Goal: Task Accomplishment & Management: Manage account settings

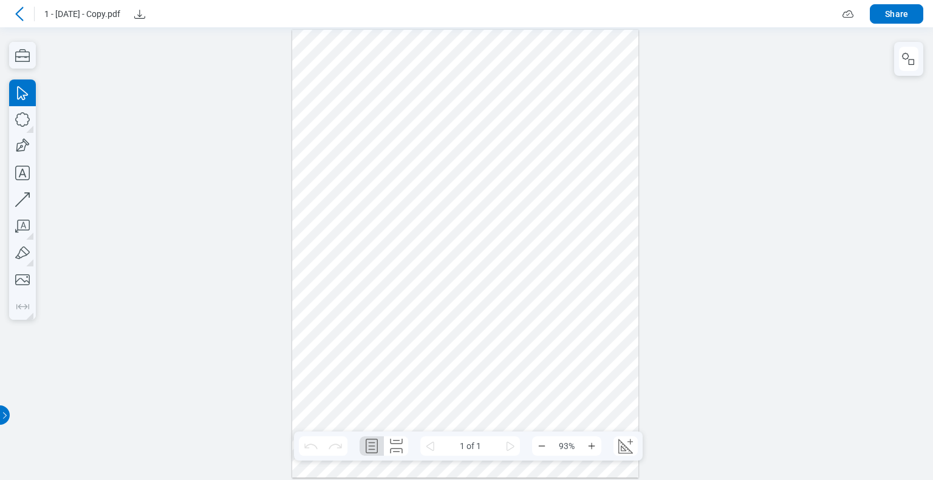
click at [23, 18] on icon at bounding box center [19, 14] width 15 height 15
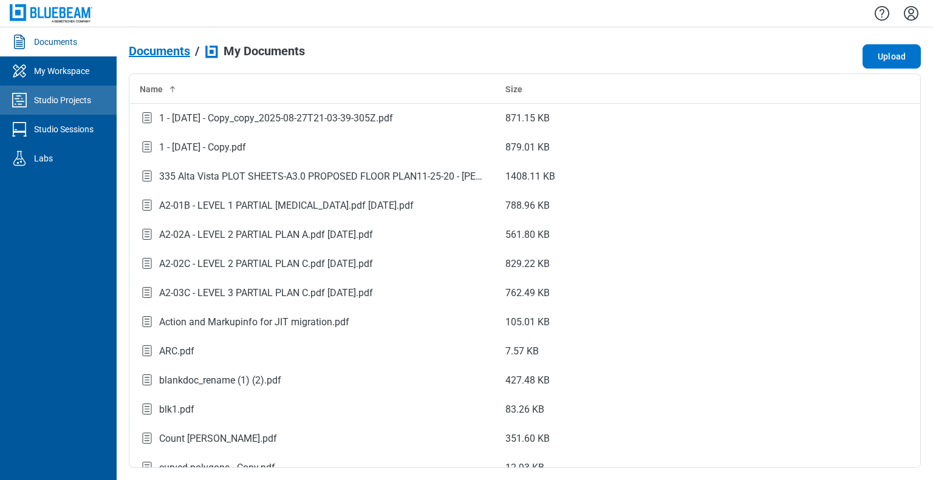
click at [55, 105] on div "Studio Projects" at bounding box center [62, 100] width 57 height 12
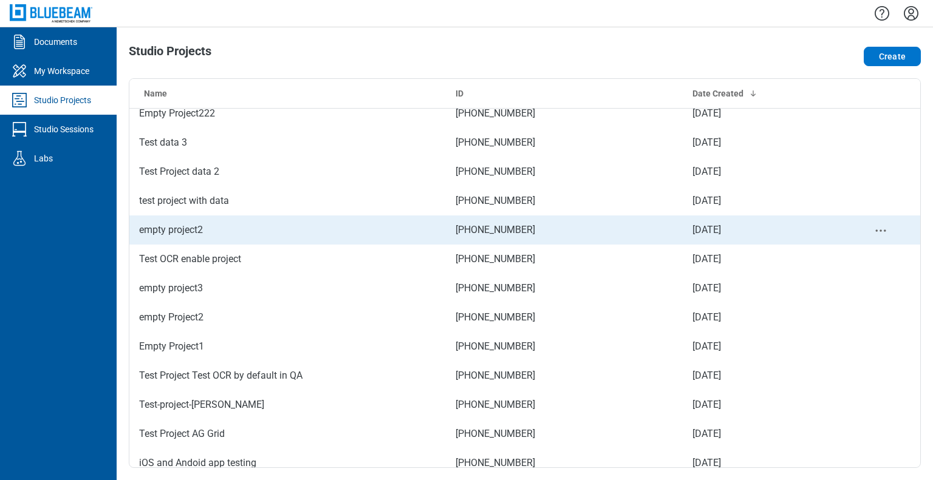
scroll to position [1032, 0]
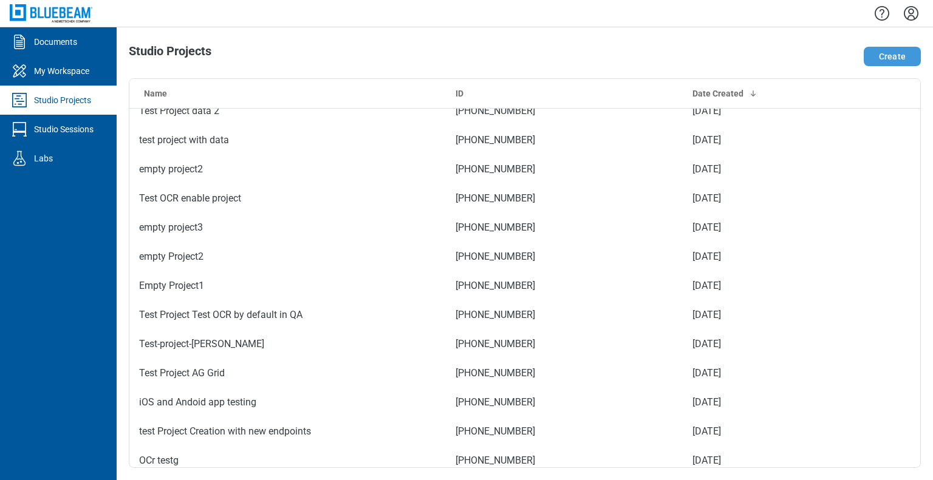
click at [879, 55] on button "Create" at bounding box center [892, 56] width 57 height 19
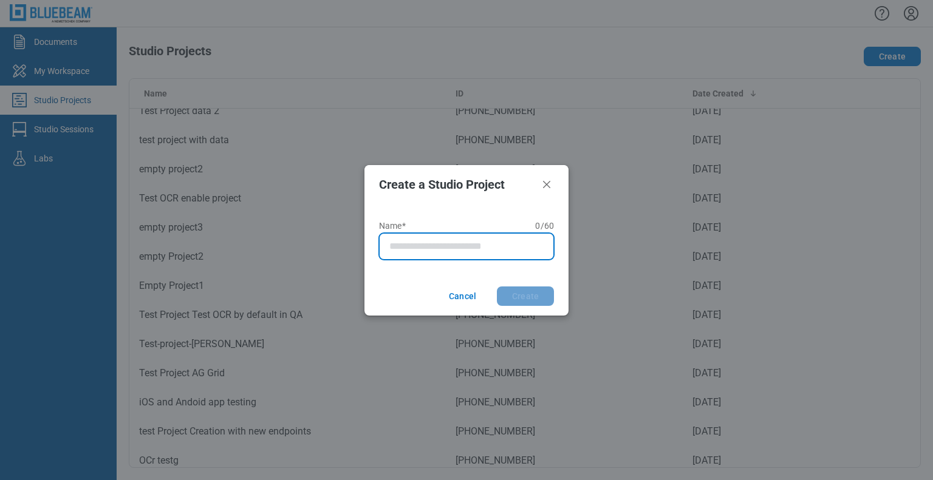
click at [402, 248] on input "Name* 0 of 60 characters 0 / 60" at bounding box center [468, 246] width 159 height 15
type input "**********"
click at [497, 287] on button "Create" at bounding box center [525, 296] width 57 height 19
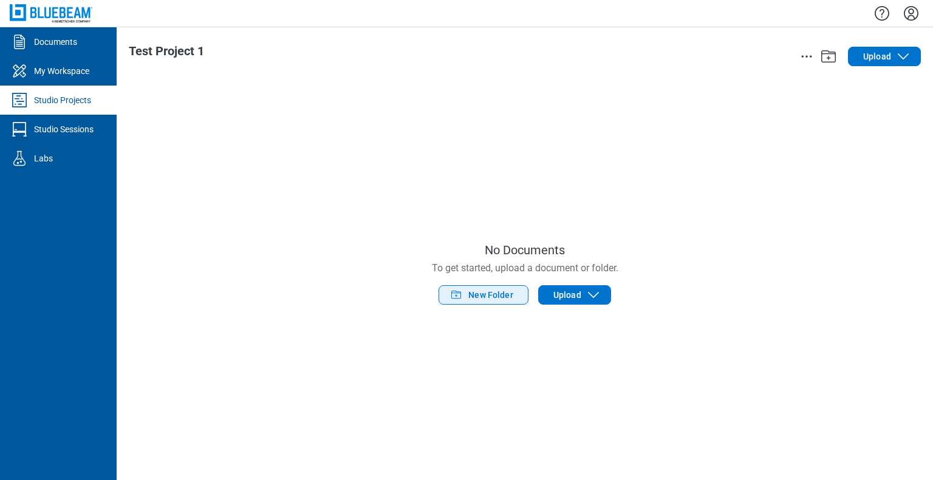
click at [472, 293] on span "New Folder" at bounding box center [490, 295] width 45 height 12
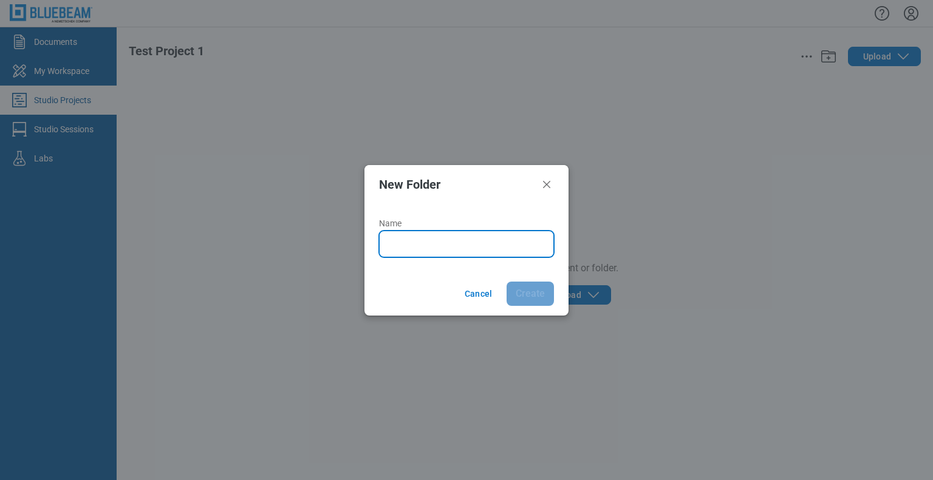
click at [417, 245] on input "Name" at bounding box center [468, 244] width 159 height 15
type input "*******"
click at [507, 282] on button "Create" at bounding box center [530, 294] width 47 height 24
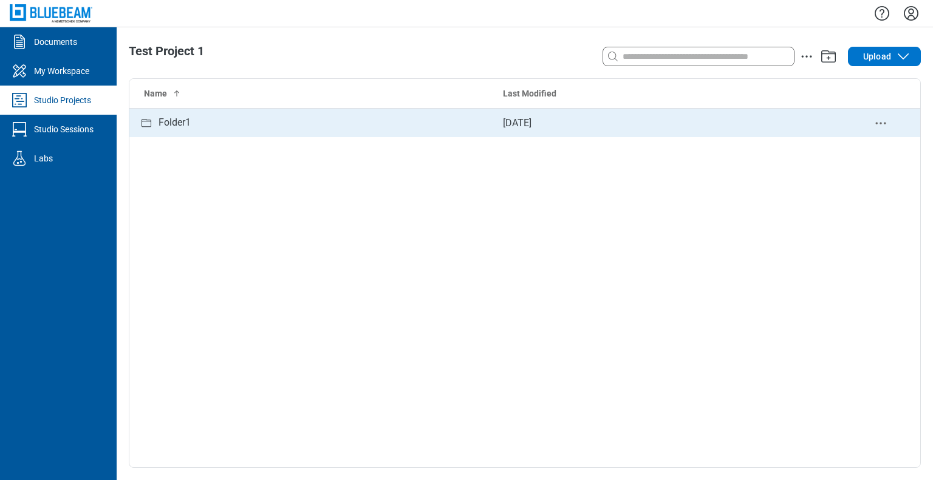
click at [879, 125] on icon "delete-context-menu" at bounding box center [880, 123] width 15 height 15
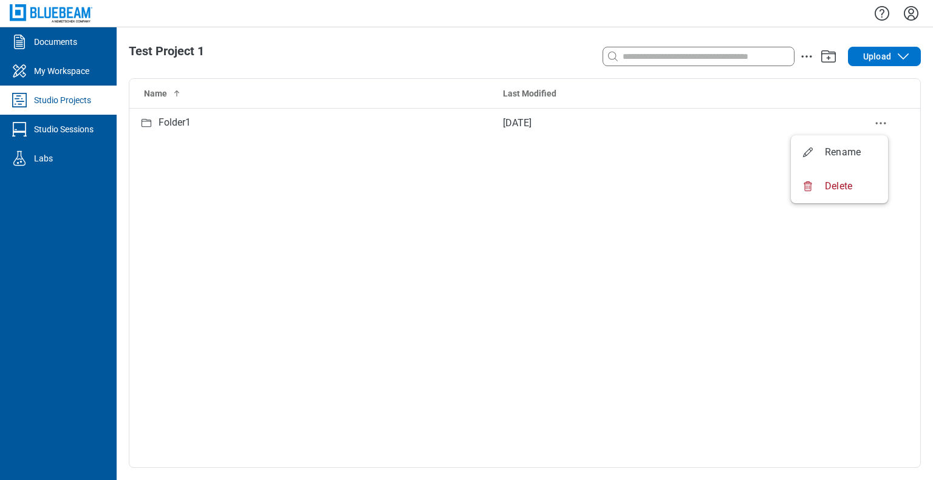
click at [542, 242] on div "Name Last Modified Folder1 [DATE]" at bounding box center [524, 273] width 791 height 389
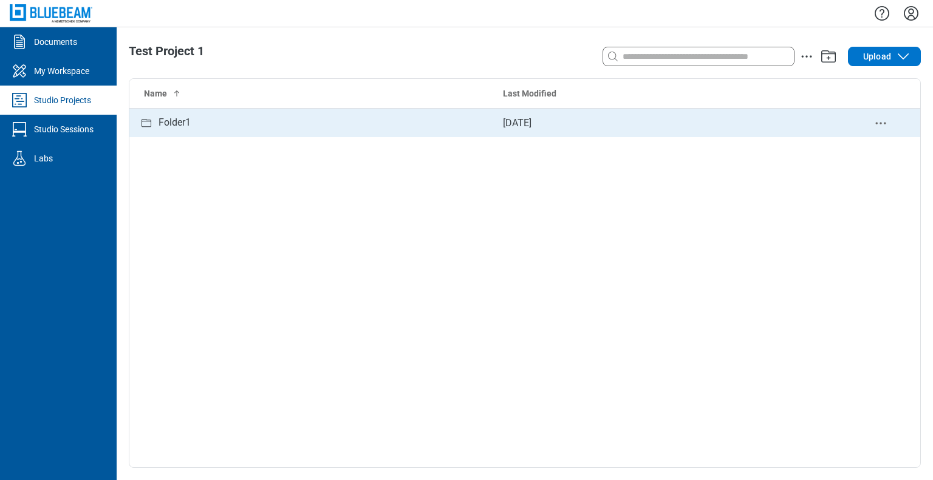
click at [177, 127] on div "Folder1" at bounding box center [175, 122] width 32 height 15
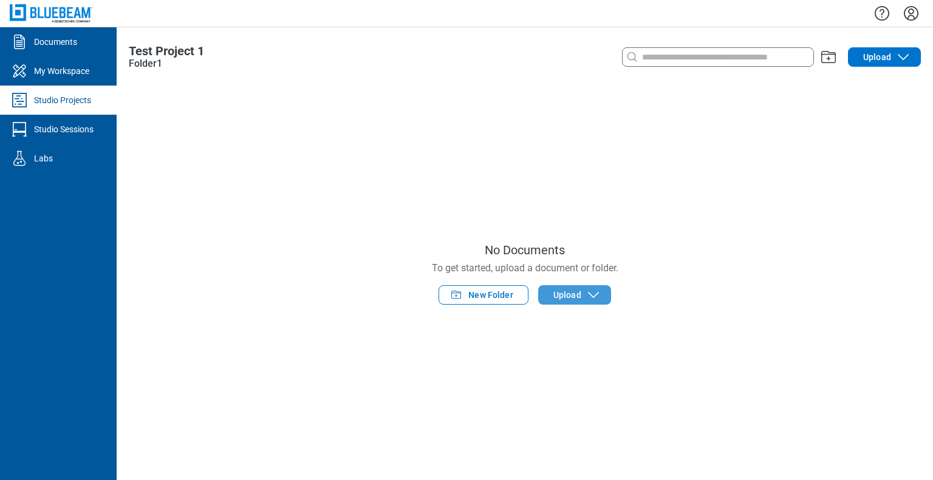
click at [556, 298] on span "Upload" at bounding box center [567, 295] width 28 height 12
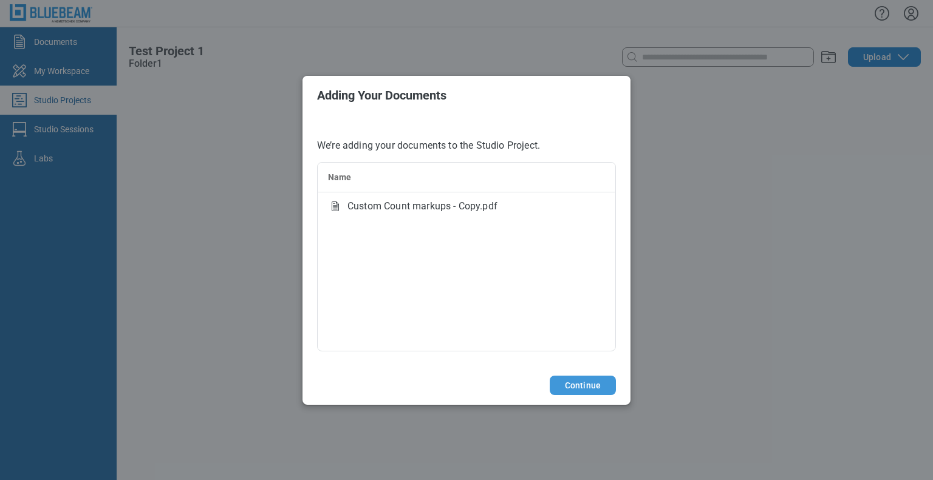
click at [588, 386] on button "Continue" at bounding box center [583, 385] width 66 height 19
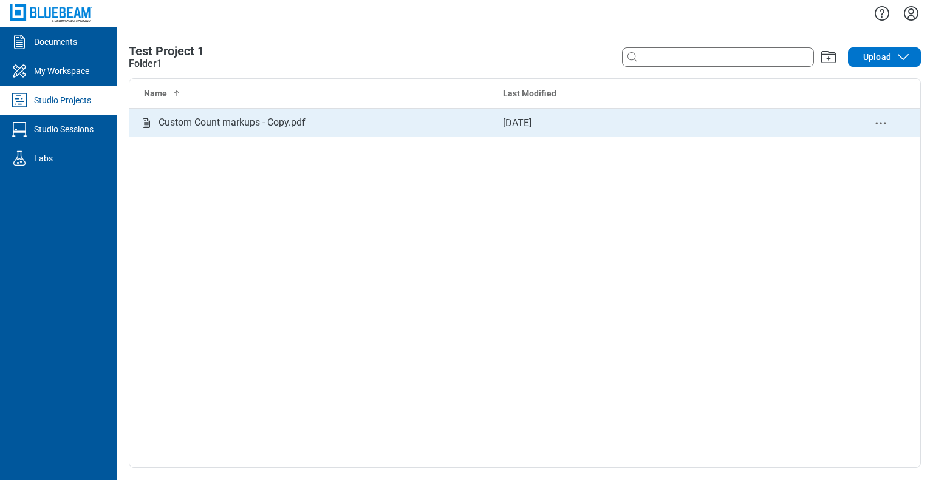
click at [317, 125] on div "Custom Count markups - Copy.pdf" at bounding box center [311, 122] width 344 height 15
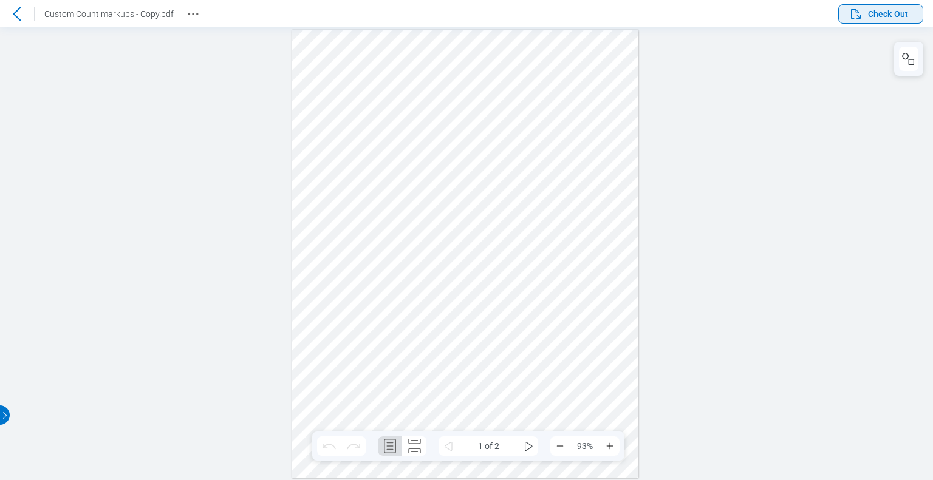
click at [885, 16] on span "Check Out" at bounding box center [888, 14] width 40 height 12
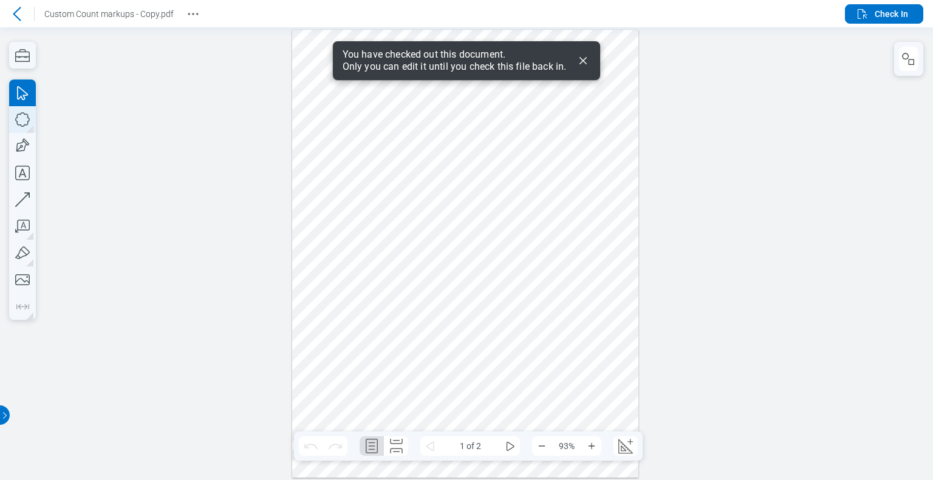
click at [23, 120] on icon "button" at bounding box center [22, 119] width 27 height 27
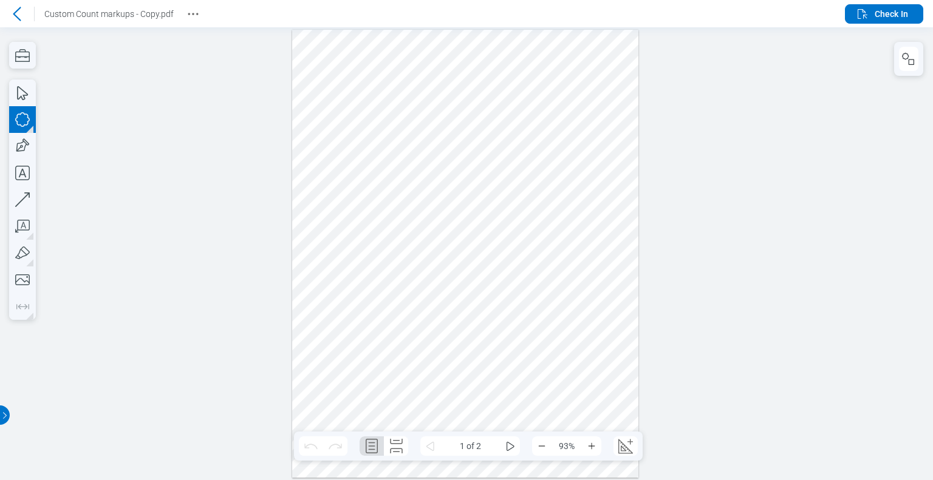
click at [20, 120] on icon "button" at bounding box center [22, 119] width 27 height 27
drag, startPoint x: 367, startPoint y: 293, endPoint x: 451, endPoint y: 354, distance: 104.3
click at [451, 354] on div at bounding box center [465, 254] width 347 height 449
click at [887, 19] on span "Check In" at bounding box center [891, 14] width 33 height 12
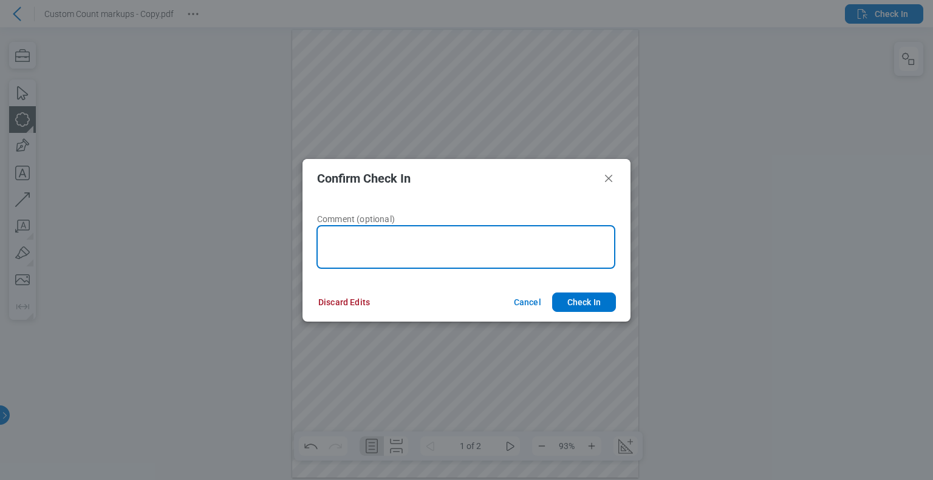
click at [413, 259] on textarea at bounding box center [465, 247] width 299 height 44
type textarea "******"
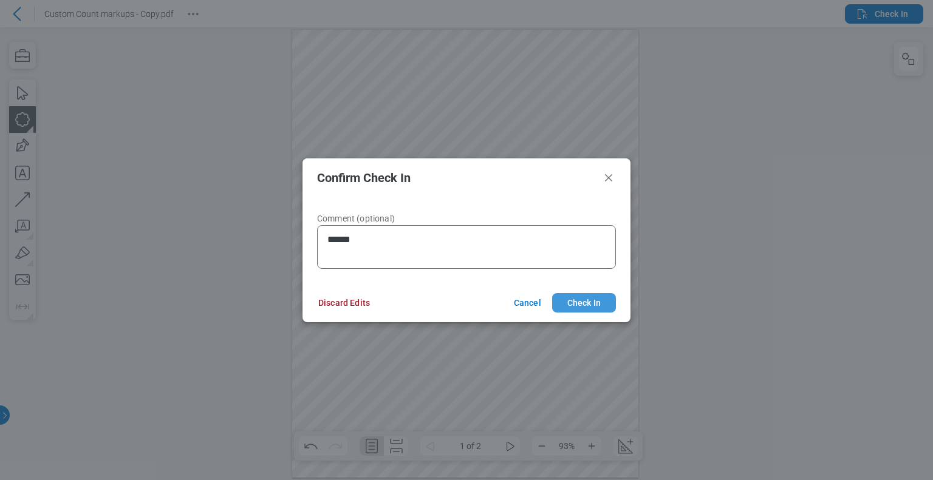
click at [571, 307] on button "Check In" at bounding box center [584, 302] width 64 height 19
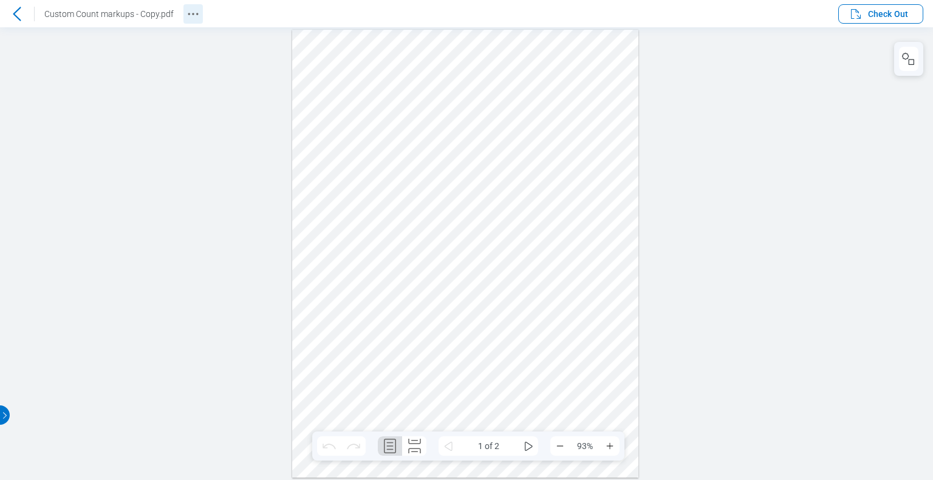
click at [189, 15] on icon "Revision History" at bounding box center [193, 14] width 15 height 15
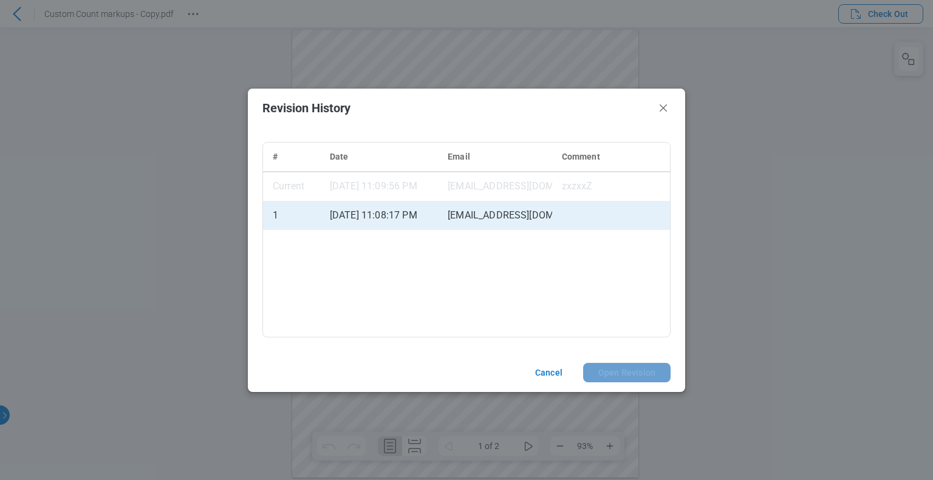
click at [406, 222] on td "[DATE] 11:08:17 PM" at bounding box center [379, 215] width 118 height 29
click at [629, 375] on button "Open Revision" at bounding box center [626, 372] width 87 height 19
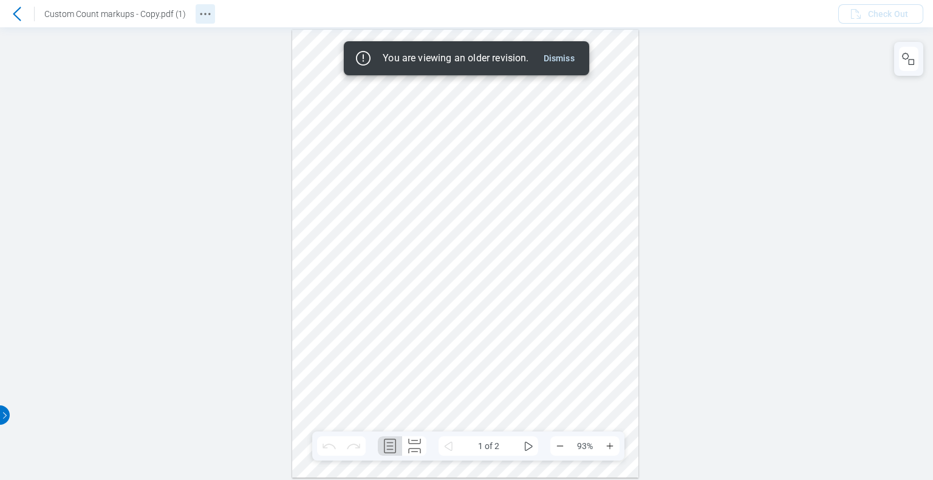
click at [203, 16] on icon "Revision History" at bounding box center [205, 14] width 15 height 15
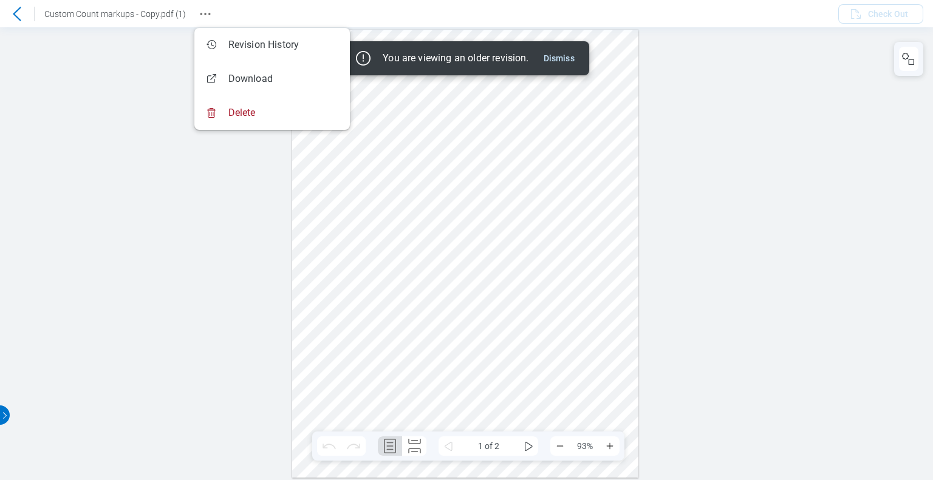
click at [15, 14] on icon at bounding box center [17, 14] width 15 height 15
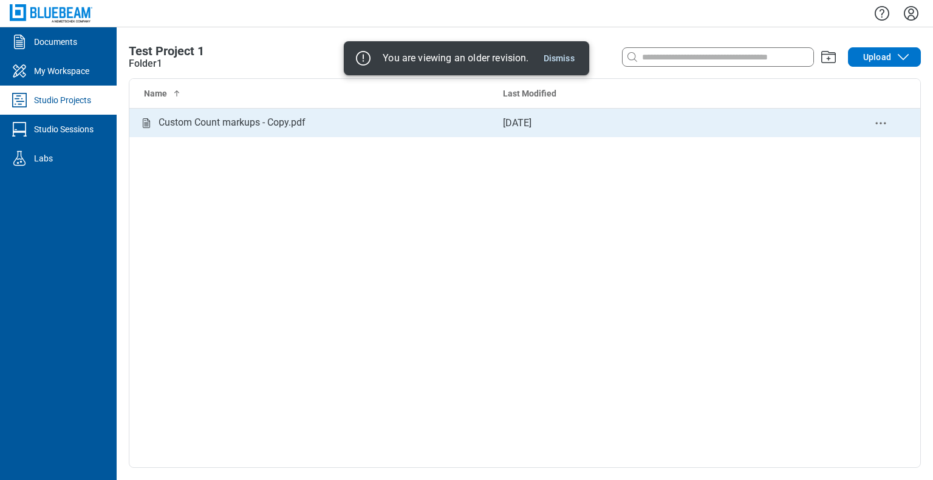
click at [206, 126] on div "Custom Count markups - Copy.pdf" at bounding box center [232, 122] width 147 height 15
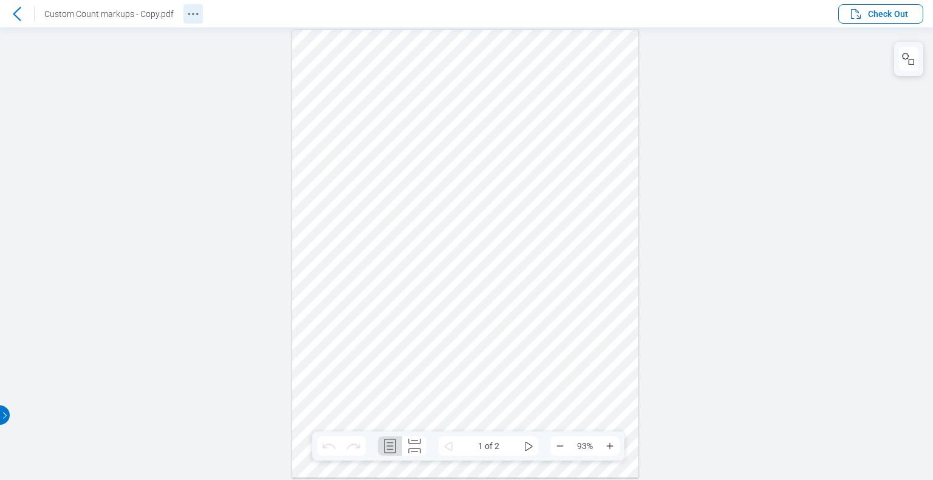
click at [193, 14] on icon "Revision History" at bounding box center [193, 14] width 15 height 15
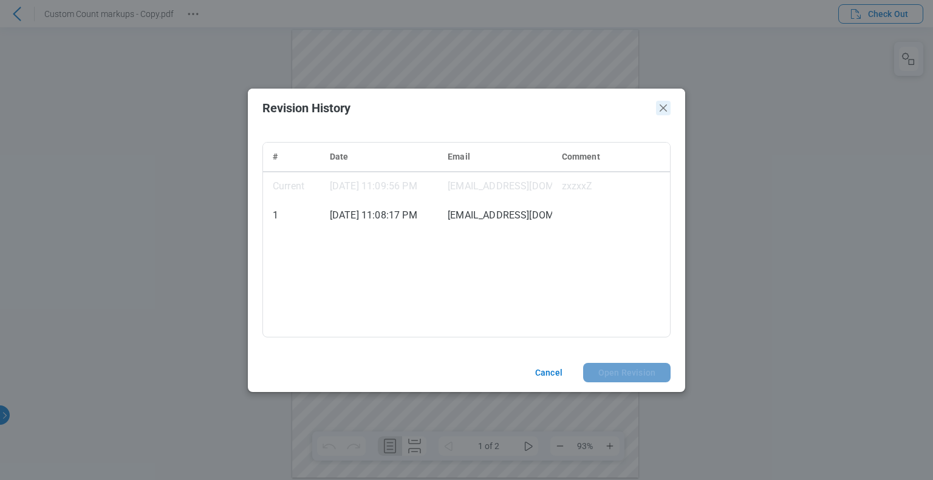
click at [661, 110] on icon "Close" at bounding box center [663, 107] width 7 height 7
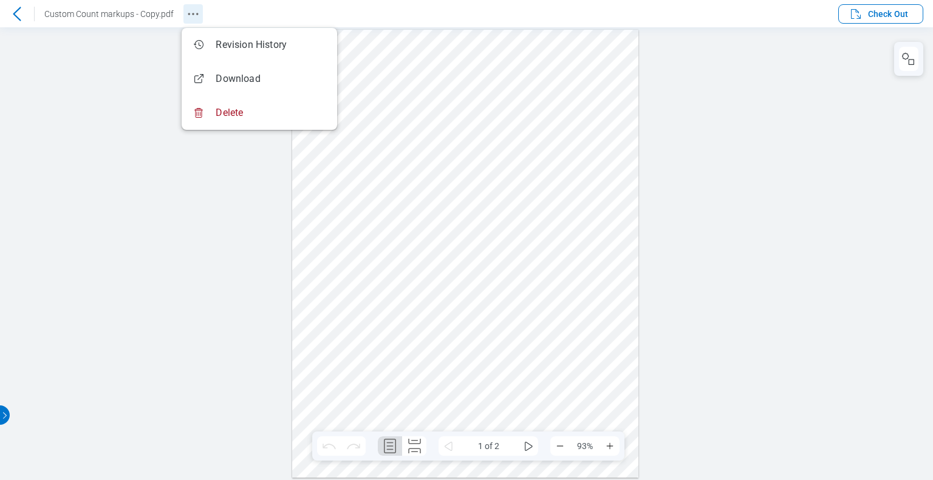
click at [194, 12] on icon "Revision History" at bounding box center [193, 14] width 15 height 15
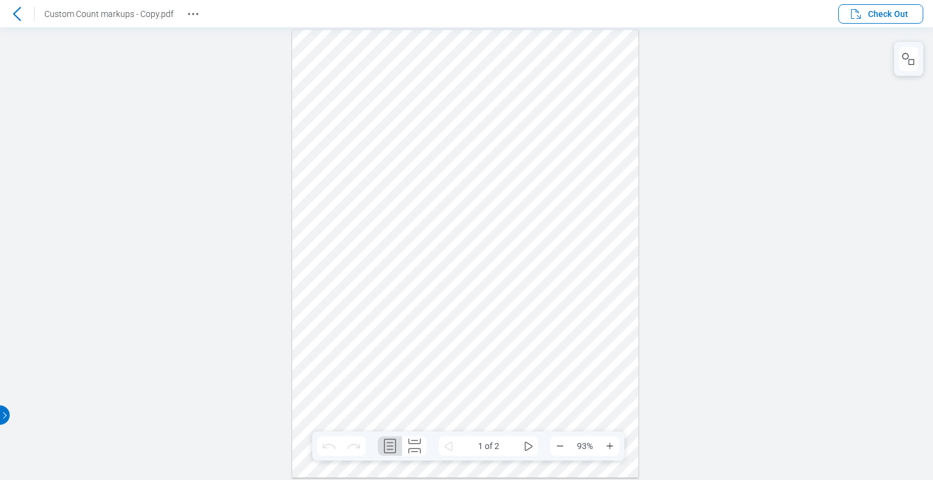
click at [16, 17] on icon at bounding box center [17, 14] width 8 height 14
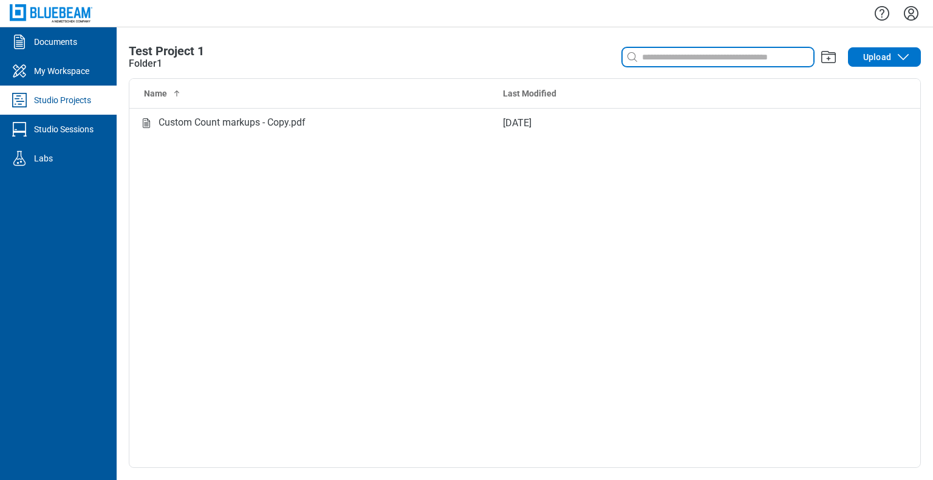
drag, startPoint x: 687, startPoint y: 57, endPoint x: 685, endPoint y: 63, distance: 6.5
click at [687, 57] on input at bounding box center [727, 56] width 174 height 13
type input "*"
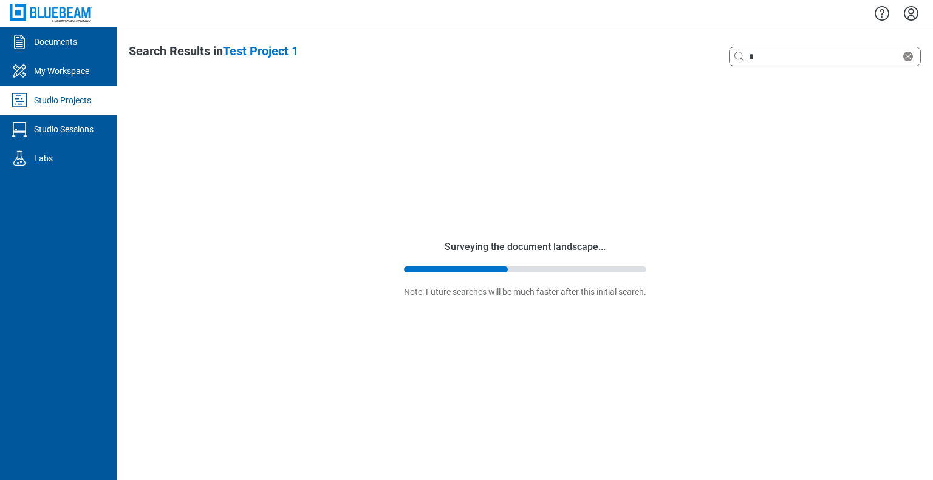
select select "**********"
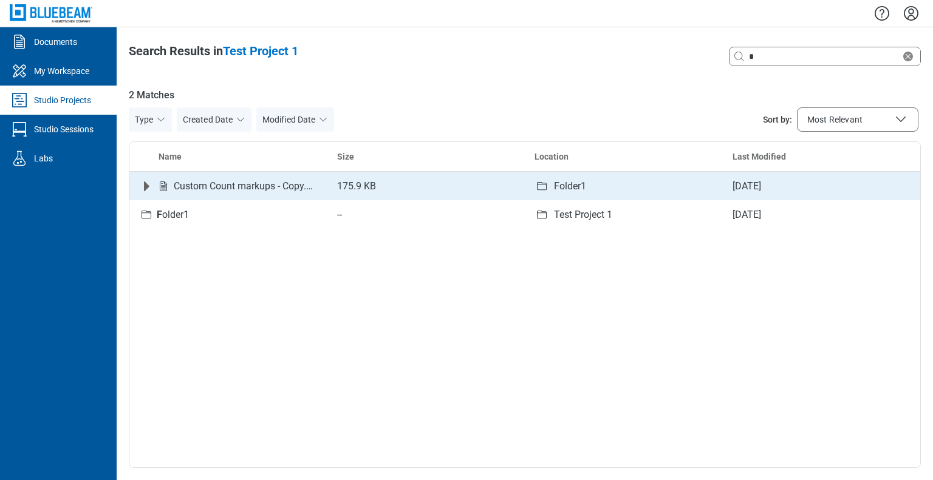
click at [142, 189] on icon "Expand row" at bounding box center [146, 186] width 15 height 15
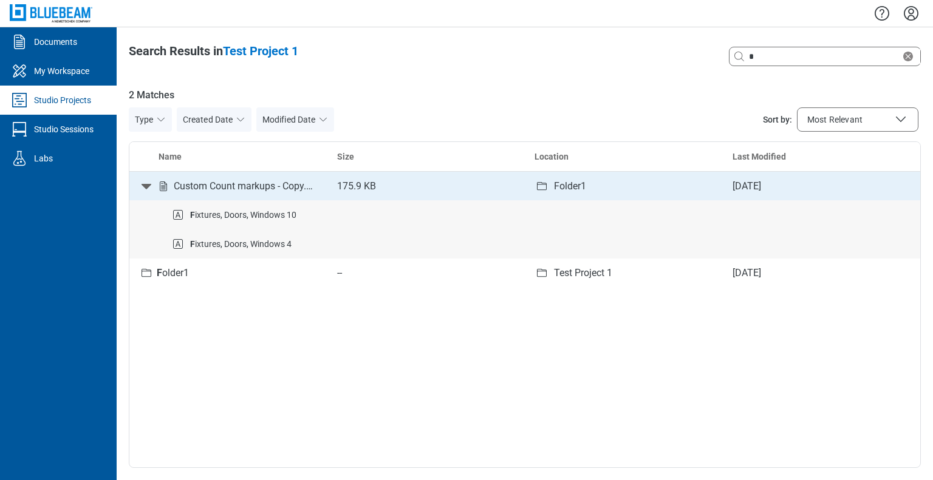
click at [142, 182] on icon "Collapse row" at bounding box center [146, 186] width 15 height 15
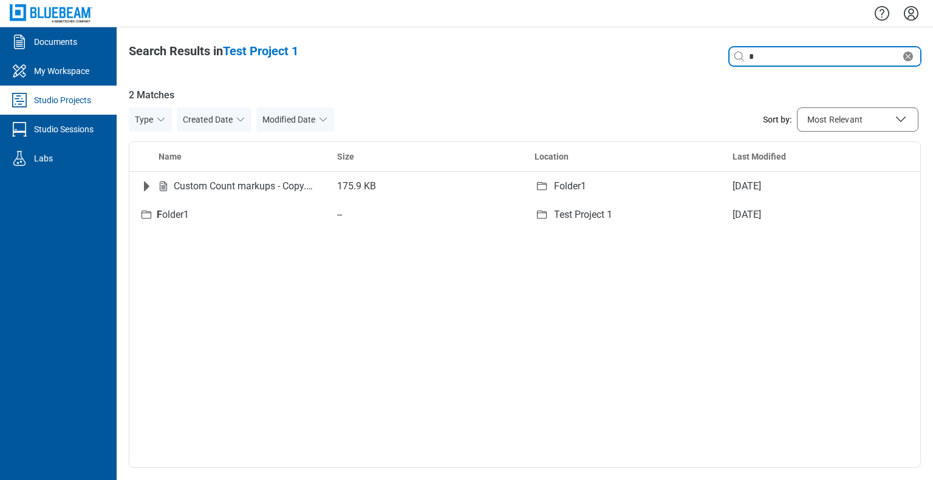
click at [909, 61] on icon "Clear search" at bounding box center [908, 57] width 10 height 10
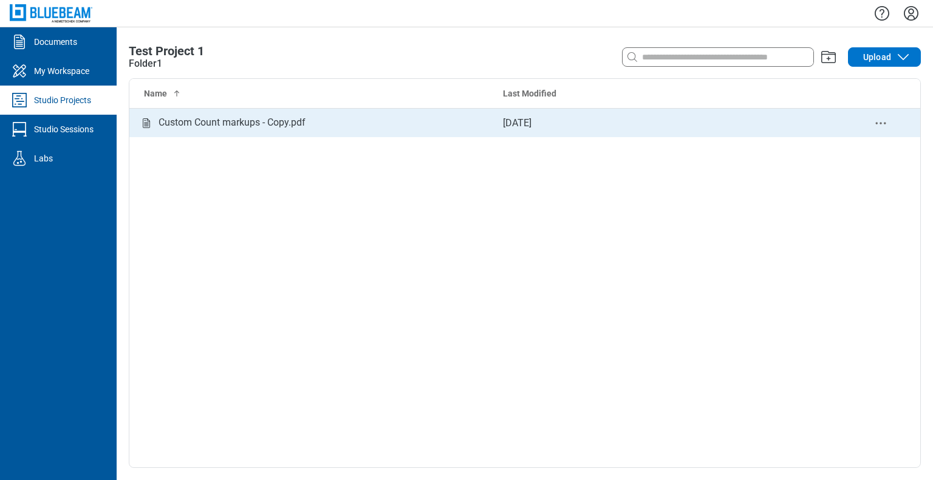
click at [248, 128] on div "Custom Count markups - Copy.pdf" at bounding box center [232, 122] width 147 height 15
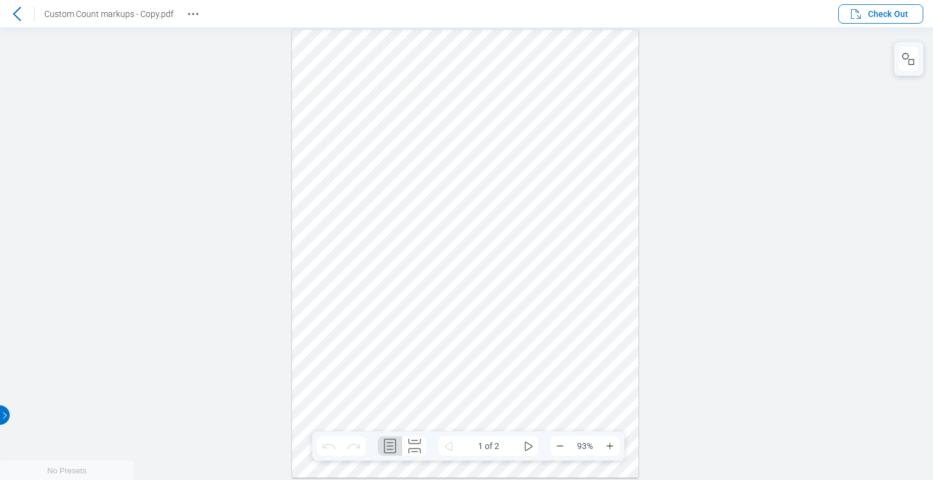
click at [19, 13] on icon at bounding box center [17, 14] width 15 height 15
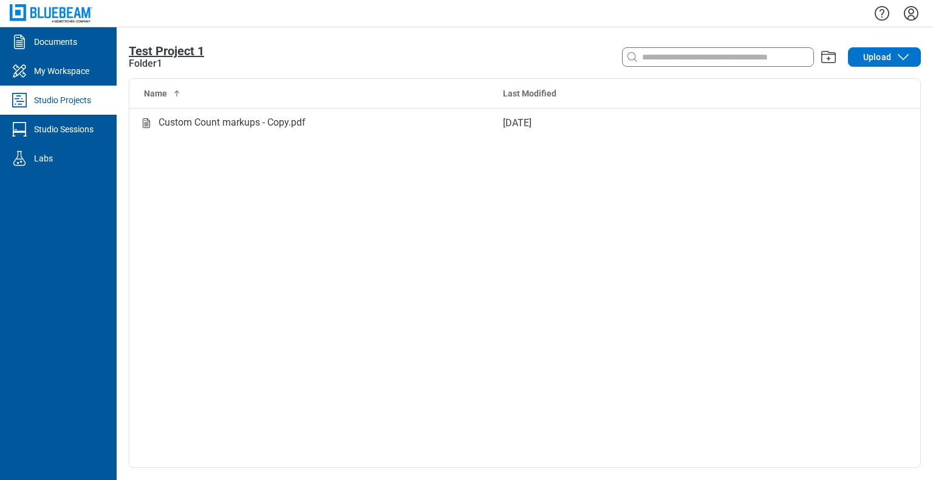
click at [159, 51] on span "Test Project 1" at bounding box center [166, 51] width 75 height 15
click at [169, 55] on span "Test Project 1" at bounding box center [166, 51] width 75 height 15
